Goal: Task Accomplishment & Management: Use online tool/utility

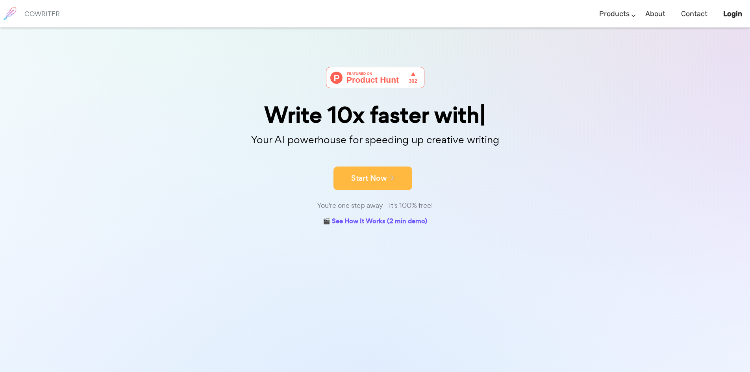
click at [366, 179] on button "Start Now" at bounding box center [372, 179] width 79 height 24
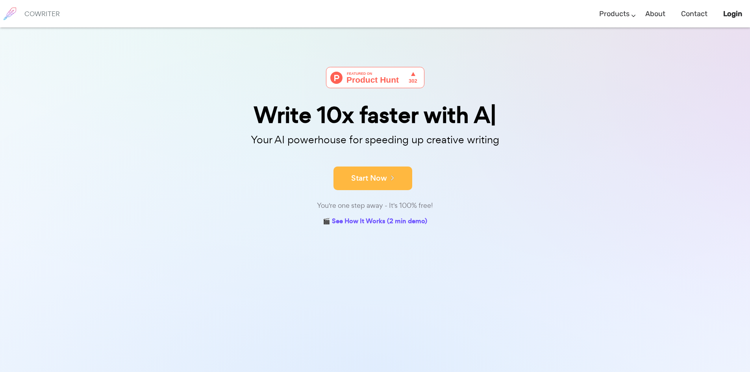
click at [359, 183] on button "Start Now" at bounding box center [372, 179] width 79 height 24
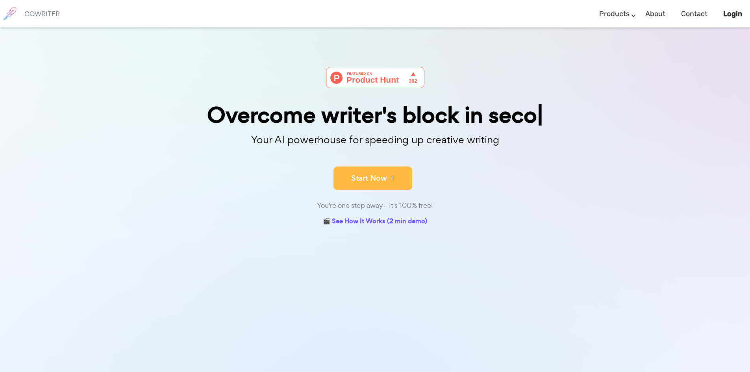
click at [371, 189] on button "Start Now" at bounding box center [372, 179] width 79 height 24
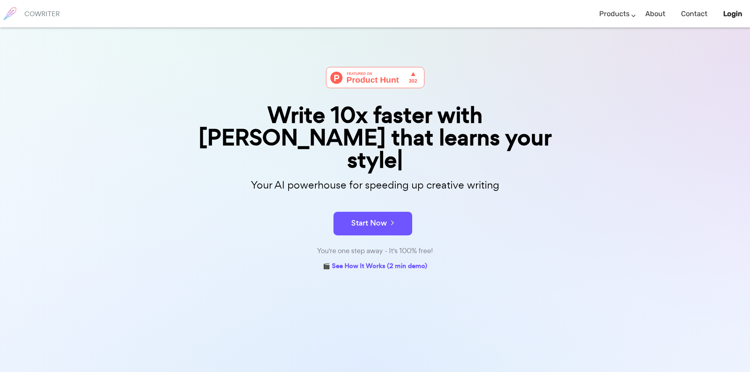
click at [62, 93] on div "Write 10x faster with AI that learns your style Your AI powerhouse for speeding…" at bounding box center [375, 244] width 750 height 433
